Goal: Information Seeking & Learning: Learn about a topic

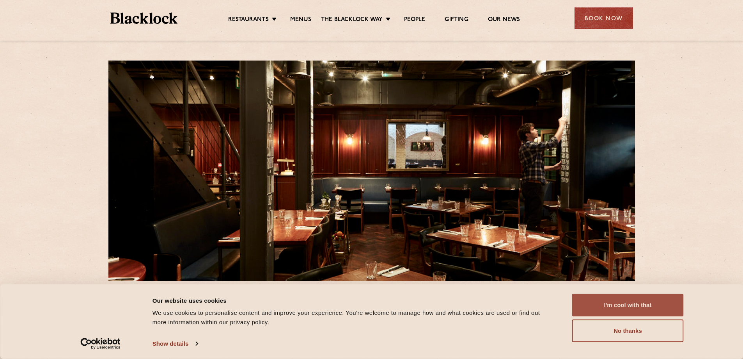
click at [631, 315] on button "I'm cool with that" at bounding box center [628, 304] width 112 height 23
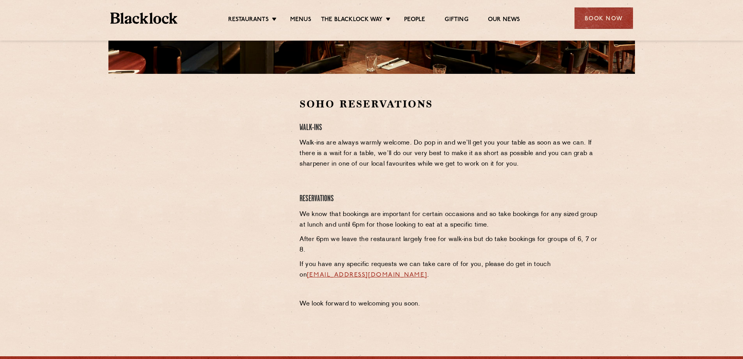
scroll to position [234, 0]
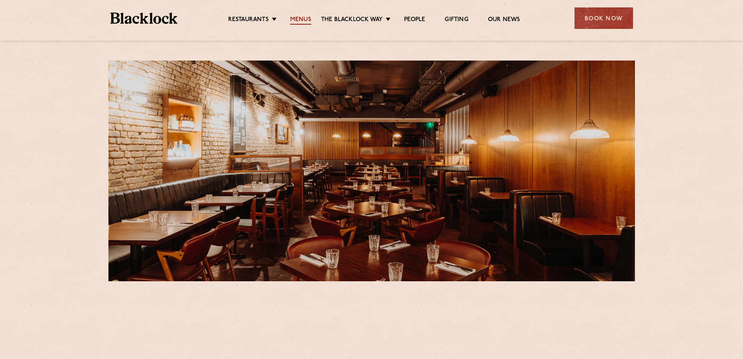
click at [300, 23] on link "Menus" at bounding box center [300, 20] width 21 height 9
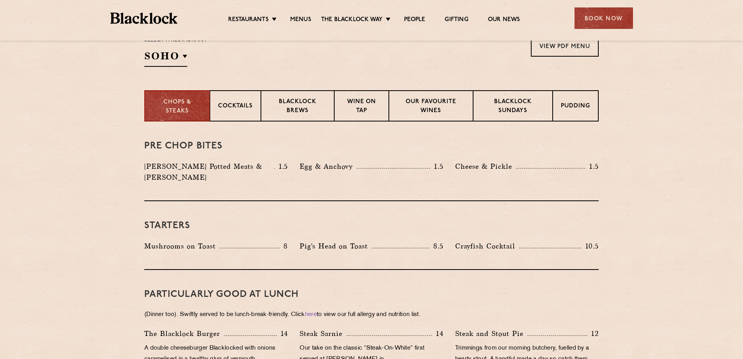
scroll to position [273, 0]
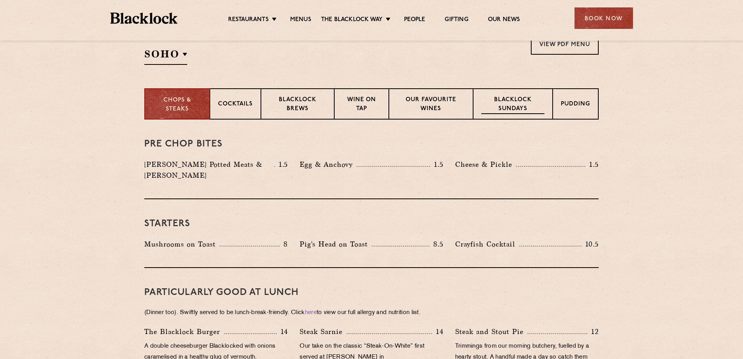
click at [496, 102] on p "Blacklock Sundays" at bounding box center [512, 105] width 63 height 18
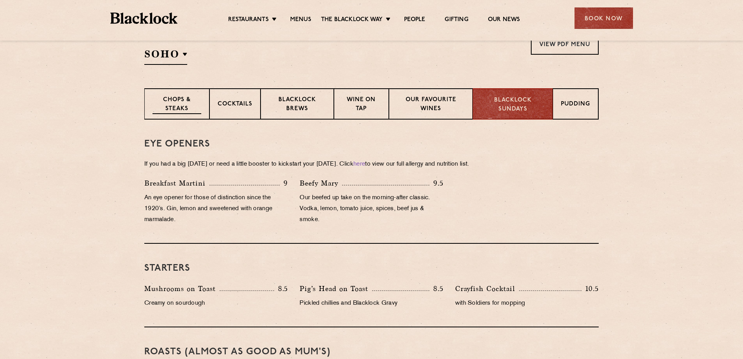
click at [162, 101] on p "Chops & Steaks" at bounding box center [177, 105] width 49 height 18
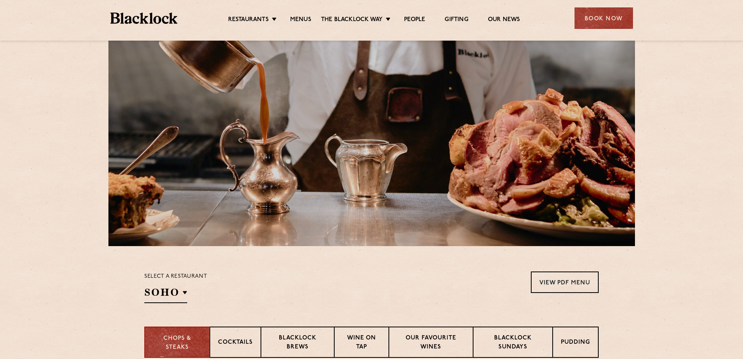
scroll to position [0, 0]
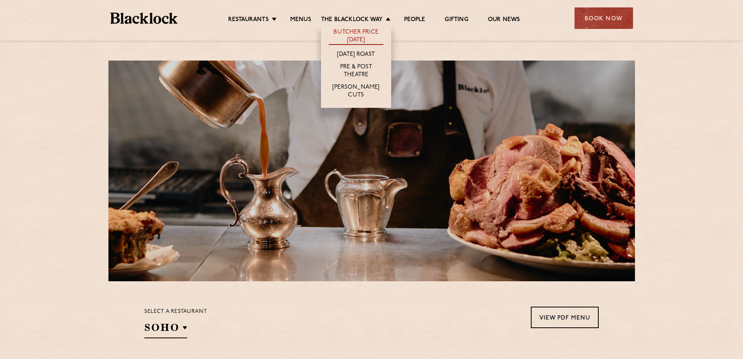
click at [361, 33] on link "Butcher Price [DATE]" at bounding box center [356, 36] width 55 height 16
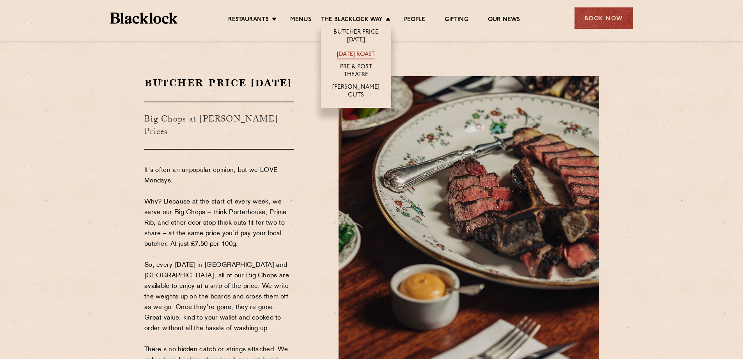
click at [353, 55] on link "[DATE] Roast" at bounding box center [356, 55] width 38 height 9
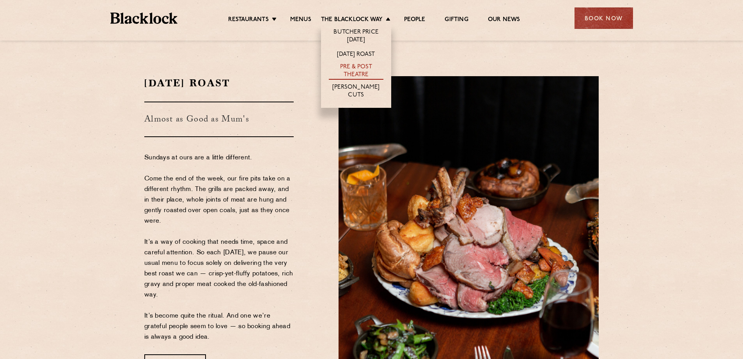
click at [362, 69] on link "Pre & Post Theatre" at bounding box center [356, 71] width 55 height 16
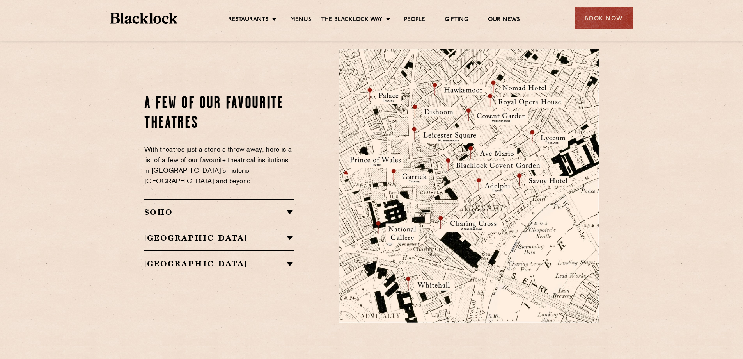
scroll to position [897, 0]
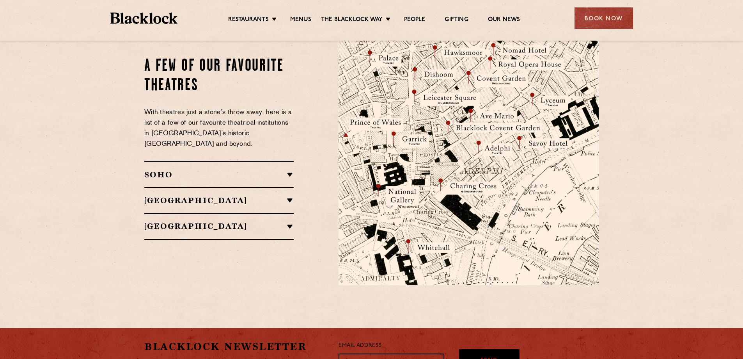
click at [234, 170] on h2 "SOHO" at bounding box center [218, 174] width 149 height 9
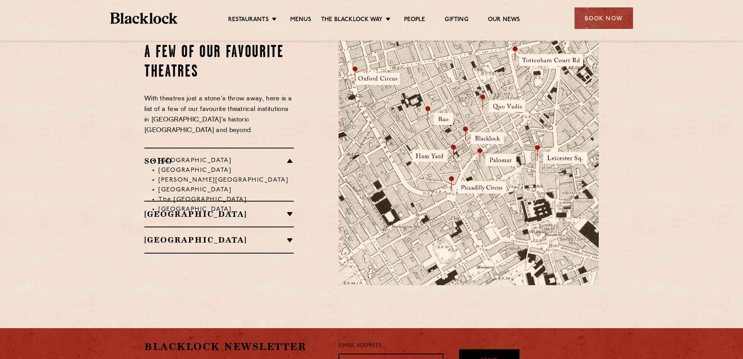
click at [233, 156] on li "Soho Place Theatre" at bounding box center [225, 161] width 135 height 10
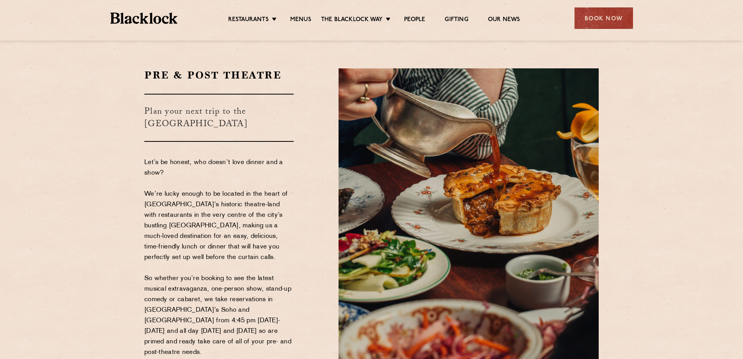
scroll to position [0, 0]
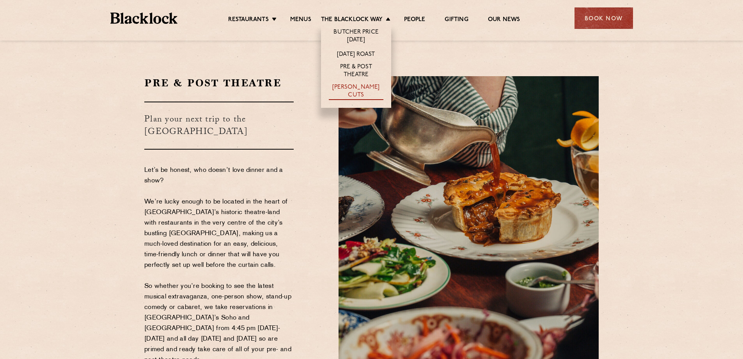
click at [352, 89] on link "[PERSON_NAME] Cuts" at bounding box center [356, 91] width 55 height 16
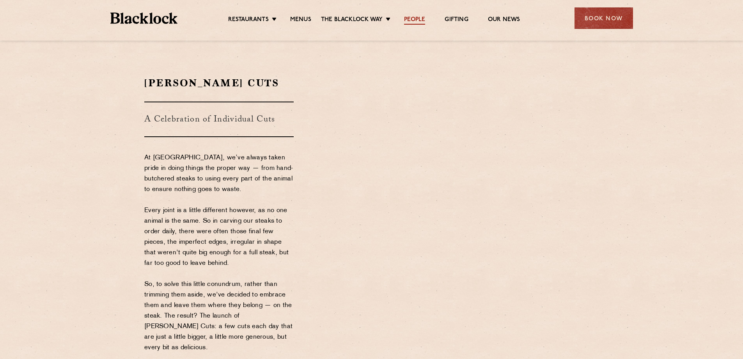
click at [416, 17] on link "People" at bounding box center [414, 20] width 21 height 9
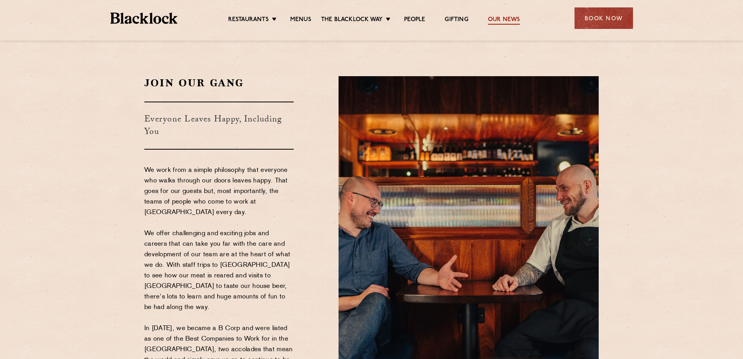
click at [510, 16] on link "Our News" at bounding box center [504, 20] width 32 height 9
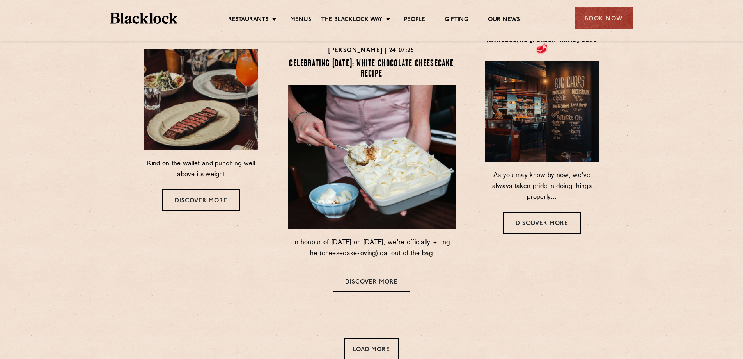
scroll to position [312, 0]
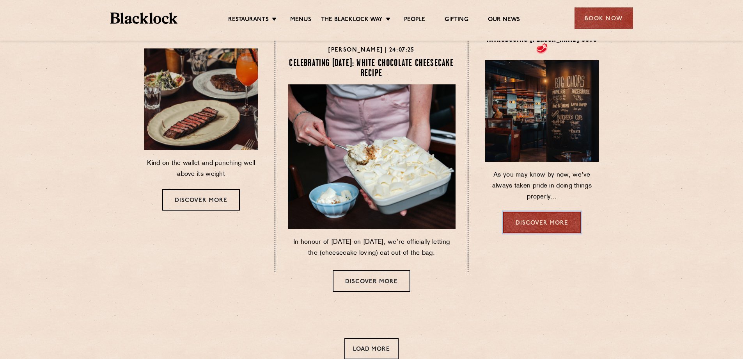
click at [536, 211] on link "Discover more" at bounding box center [542, 221] width 78 height 21
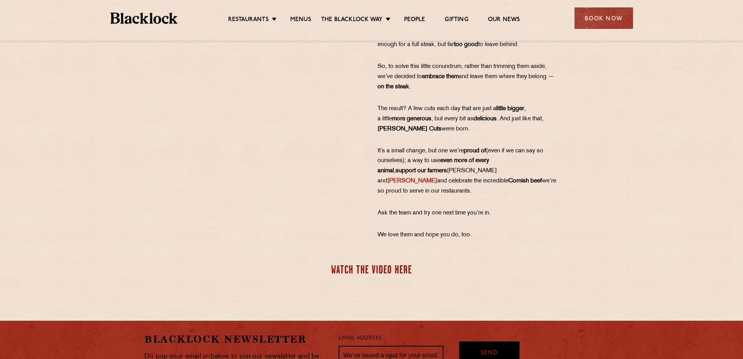
scroll to position [67, 0]
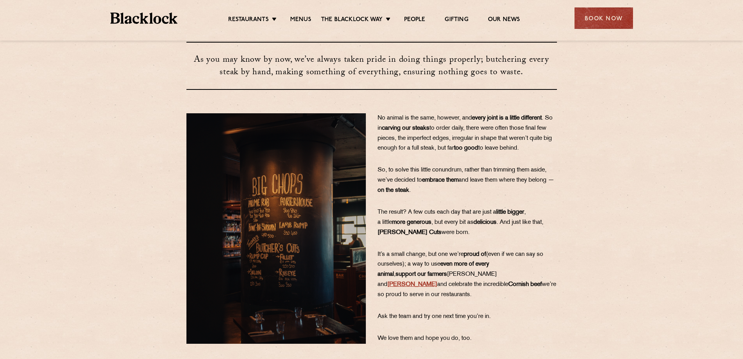
click at [437, 281] on strong "[PERSON_NAME]" at bounding box center [412, 284] width 50 height 6
